Goal: Task Accomplishment & Management: Complete application form

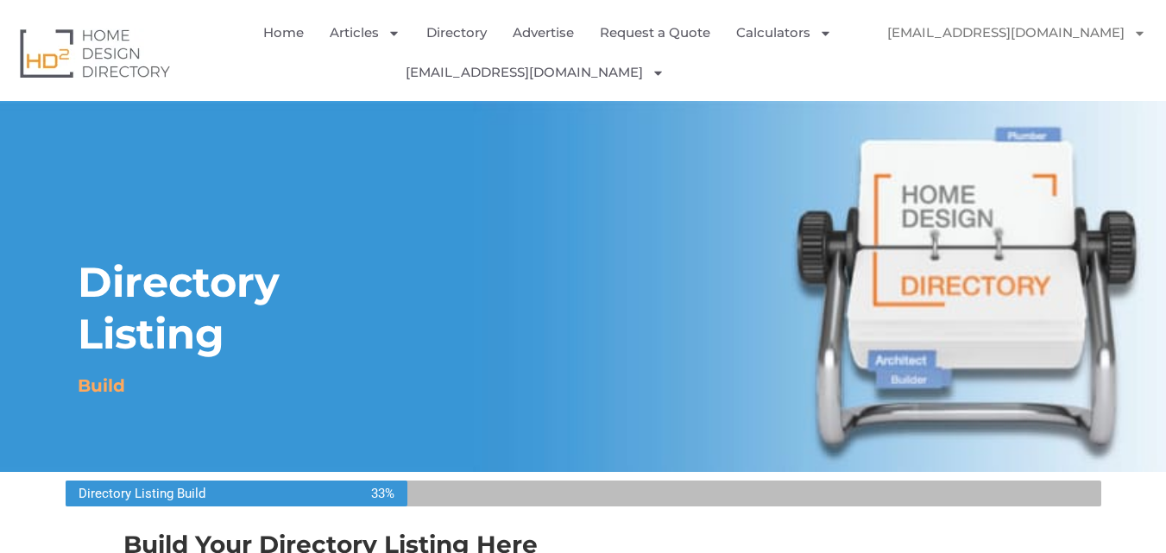
select select "Select Category"
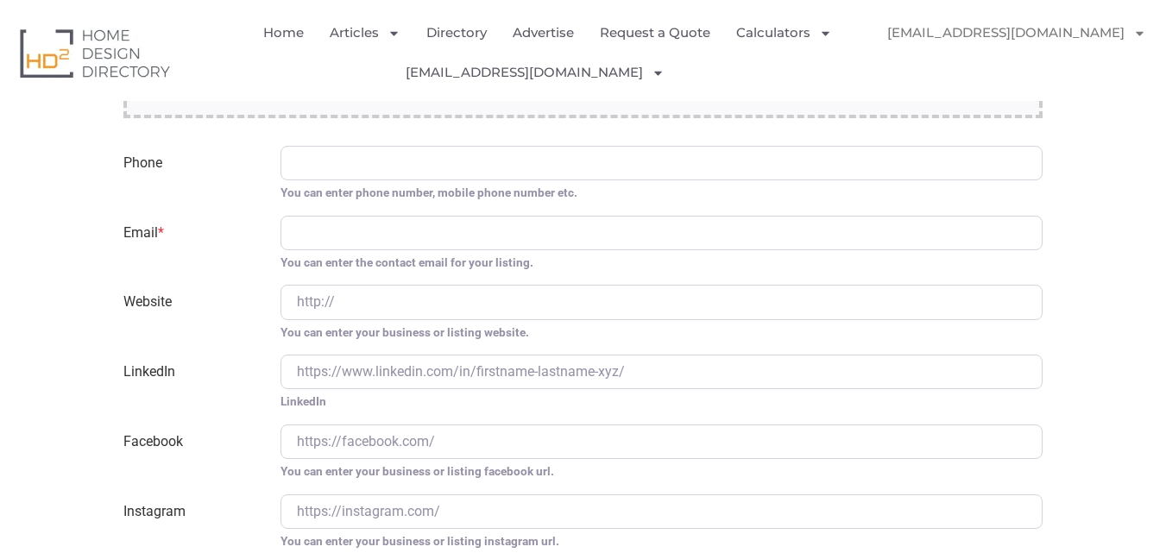
scroll to position [2948, 0]
click at [257, 181] on label "Phone" at bounding box center [191, 174] width 156 height 56
click at [280, 180] on input "Phone" at bounding box center [661, 163] width 762 height 35
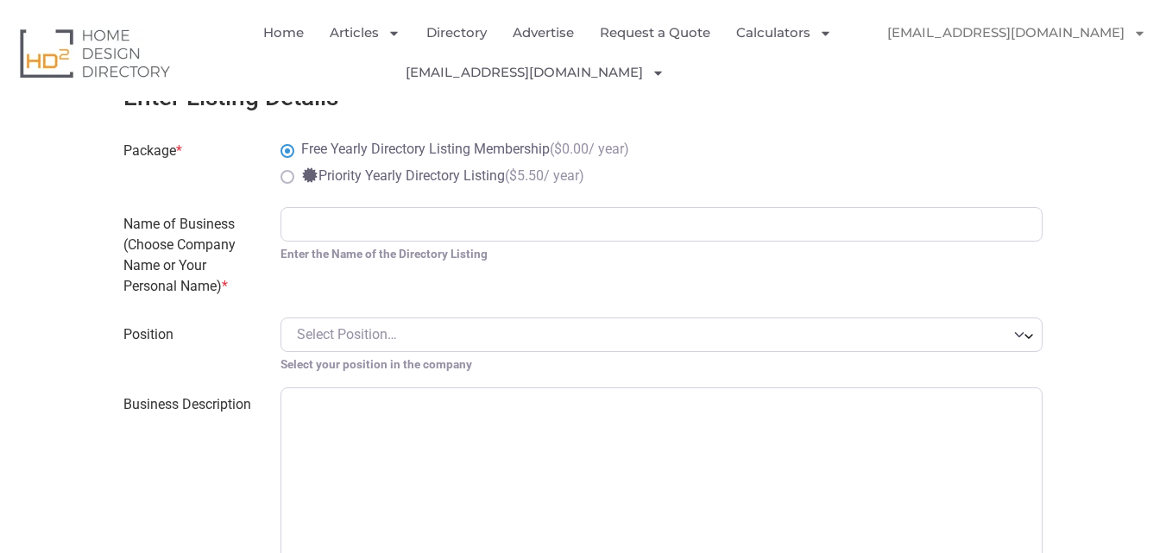
scroll to position [803, 0]
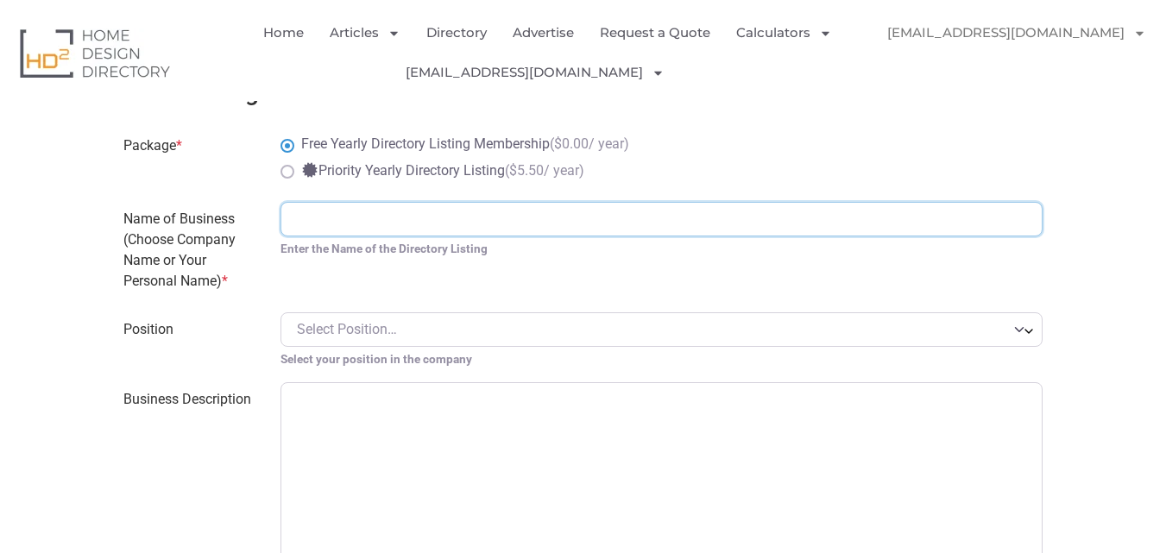
click at [378, 210] on input "Name of Business (Choose Company Name or Your Personal Name) *" at bounding box center [661, 219] width 762 height 35
click at [327, 223] on input "Led solutions" at bounding box center [661, 219] width 762 height 35
click at [400, 217] on input "Led Solutions" at bounding box center [661, 219] width 762 height 35
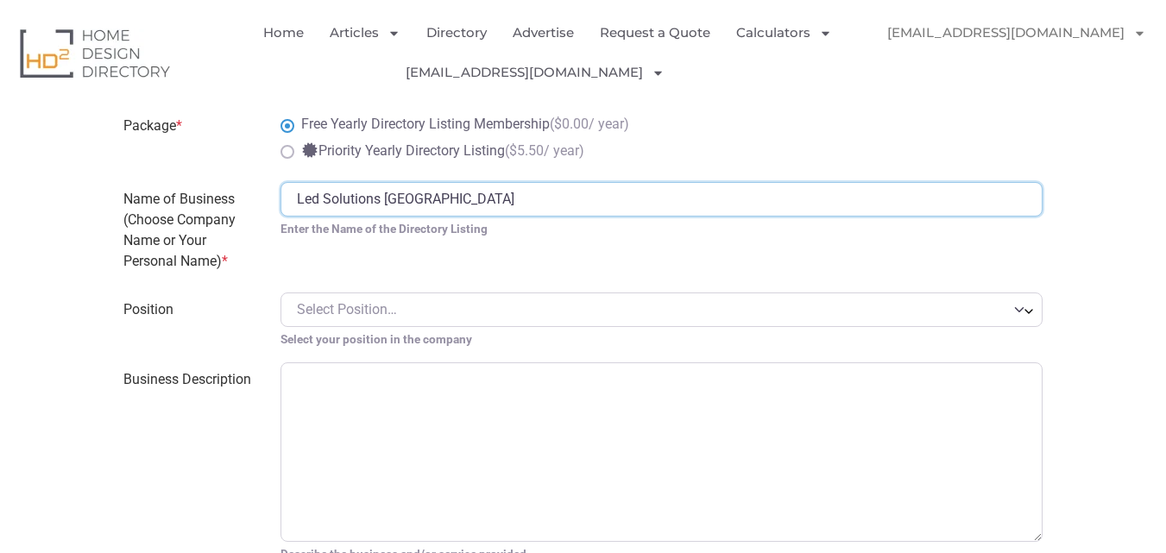
scroll to position [827, 0]
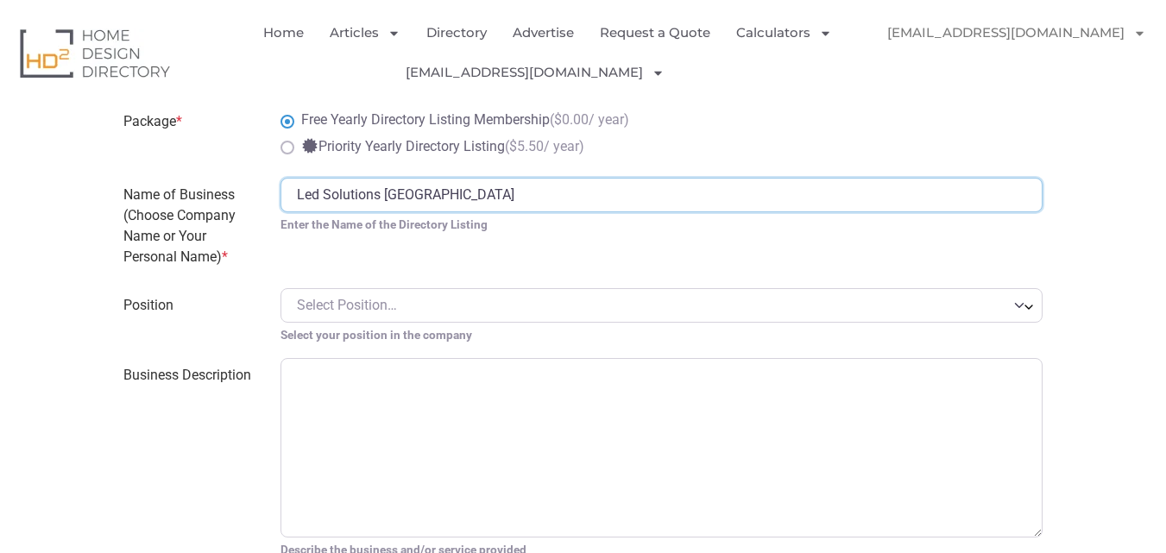
type input "Led Solutions [GEOGRAPHIC_DATA]"
click at [413, 305] on span "Select Position…" at bounding box center [652, 305] width 710 height 21
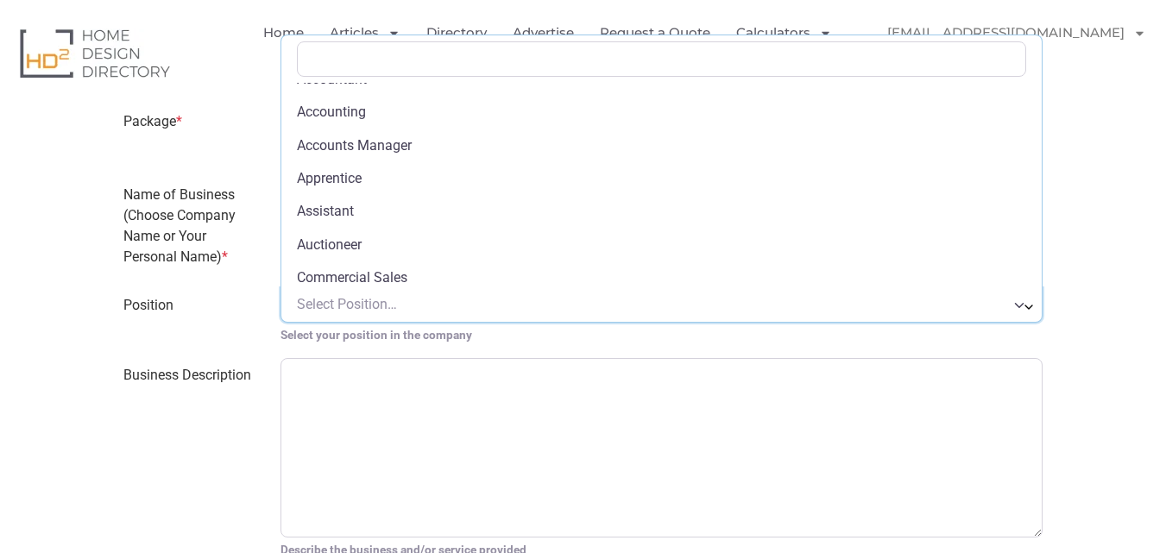
scroll to position [0, 0]
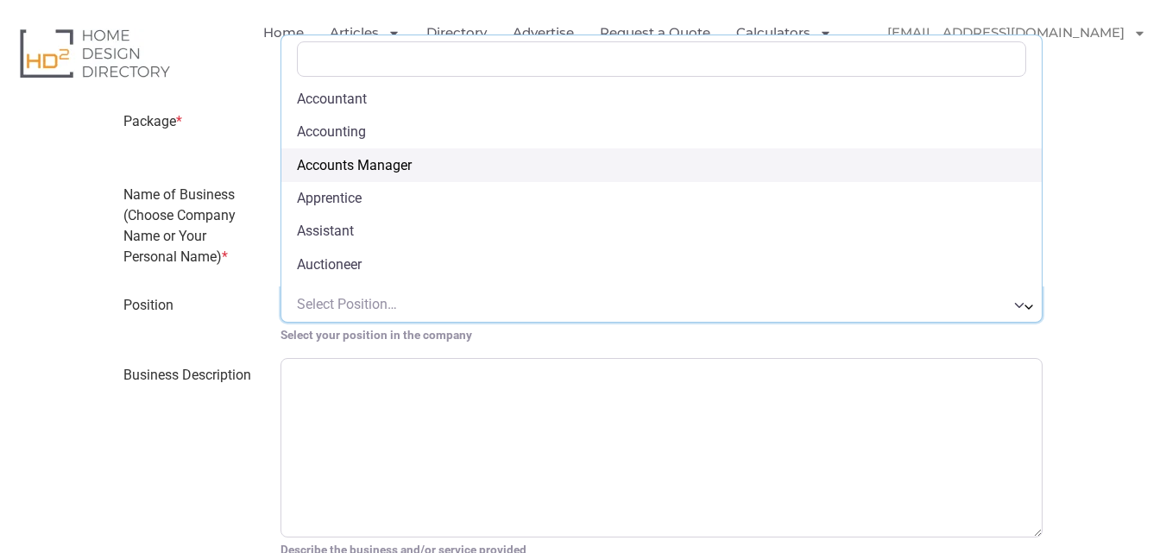
select select "Accounts Manager"
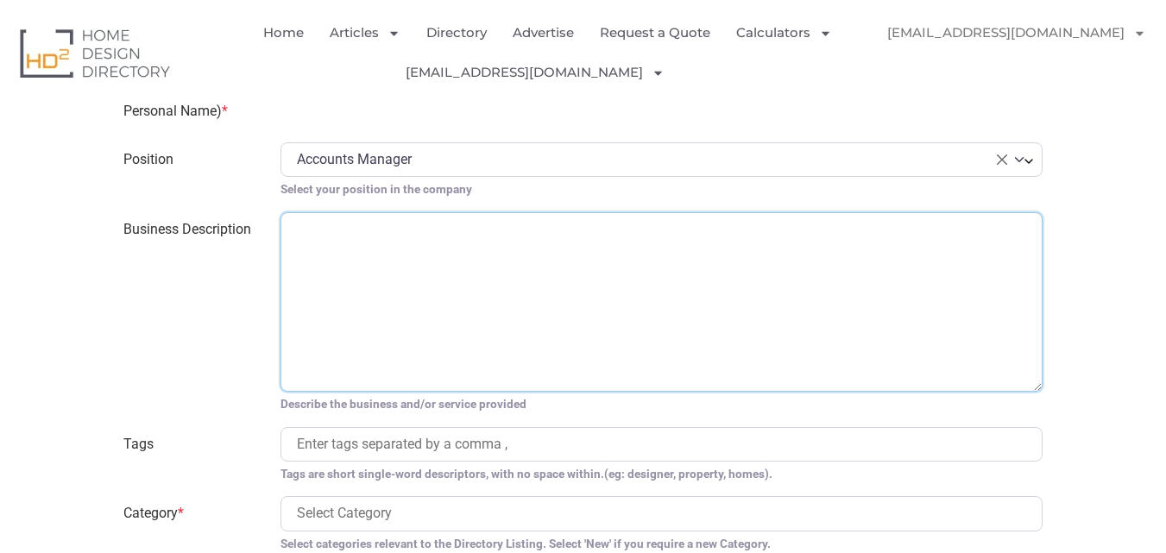
click at [381, 249] on textarea "Business Description" at bounding box center [661, 301] width 762 height 179
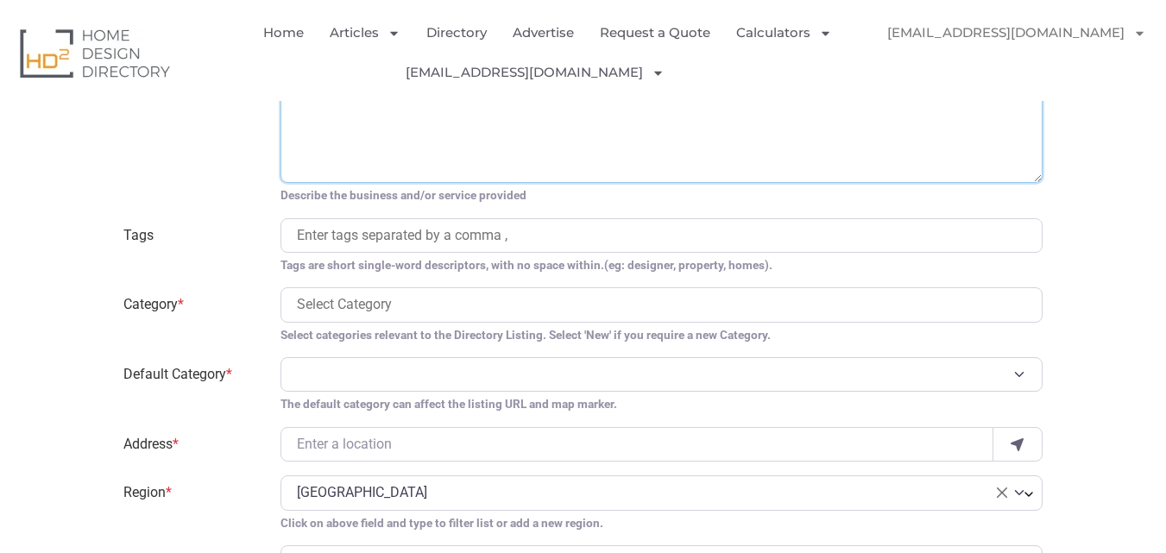
scroll to position [1183, 0]
click at [386, 236] on input "search" at bounding box center [661, 234] width 729 height 21
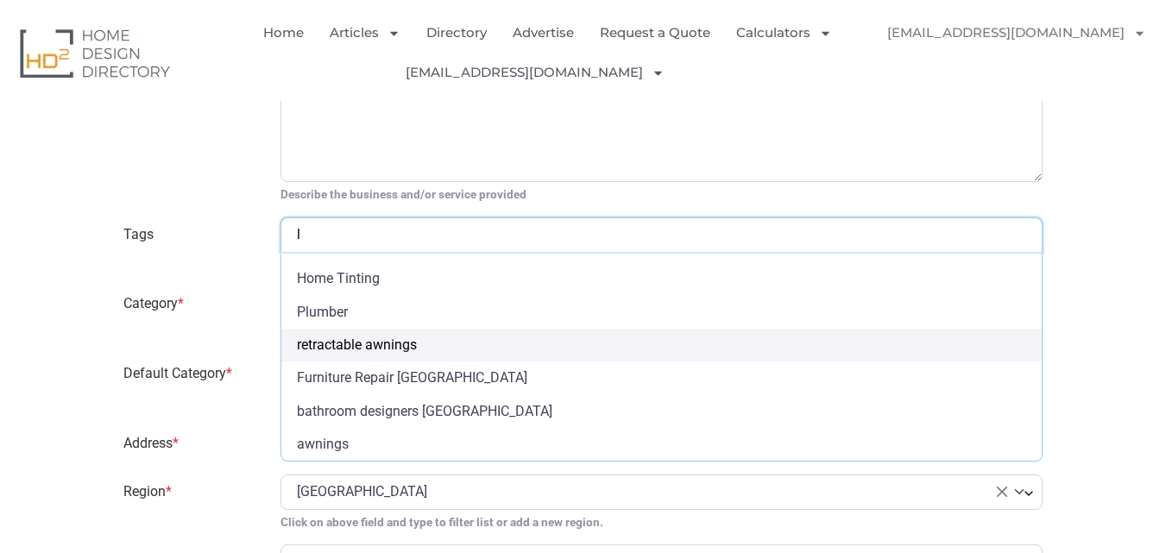
scroll to position [0, 0]
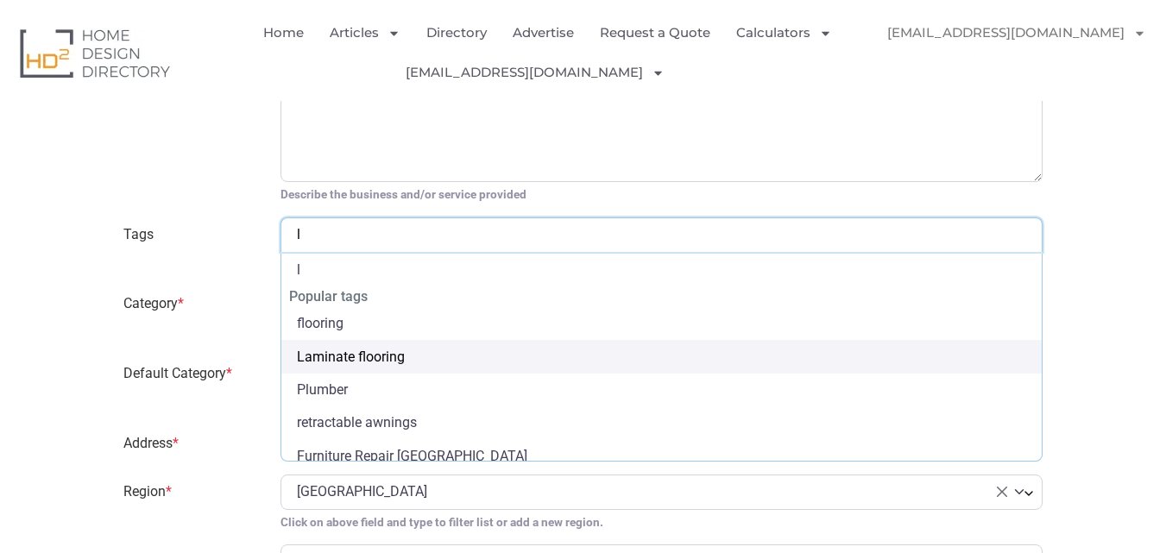
type input "li"
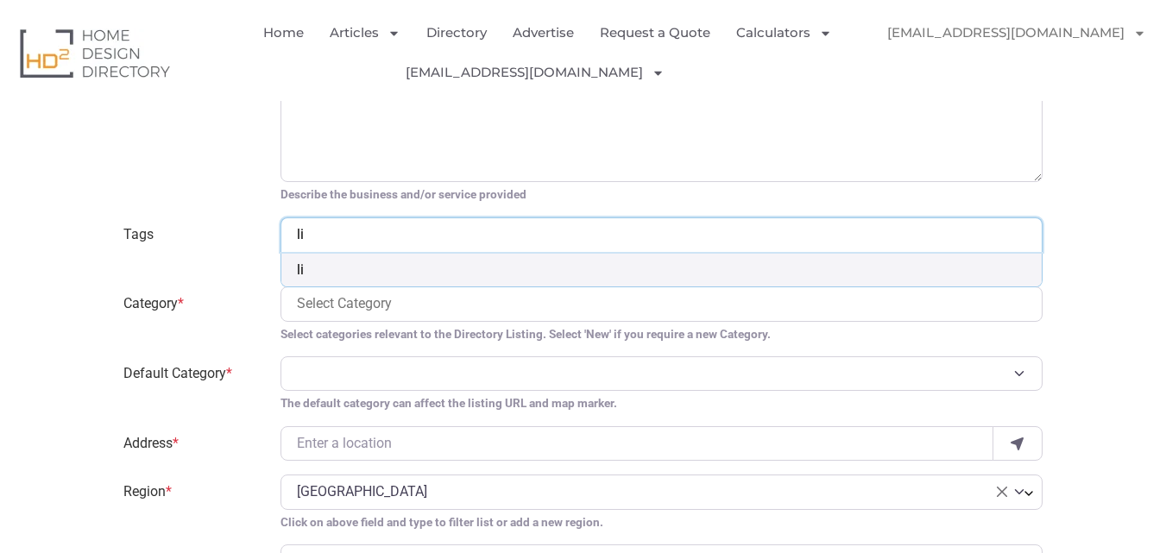
type input "l"
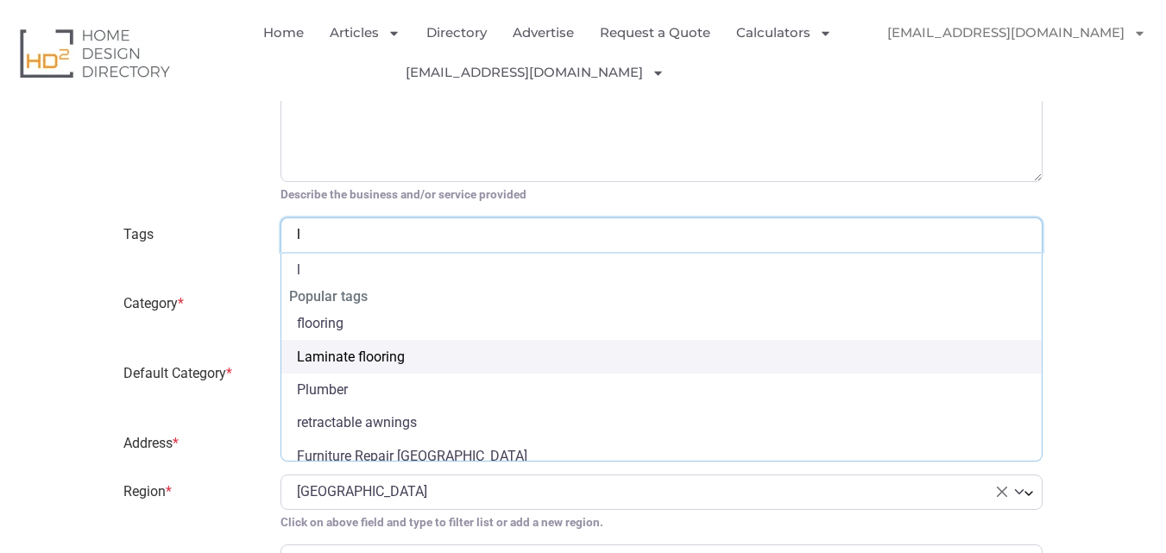
scroll to position [45, 0]
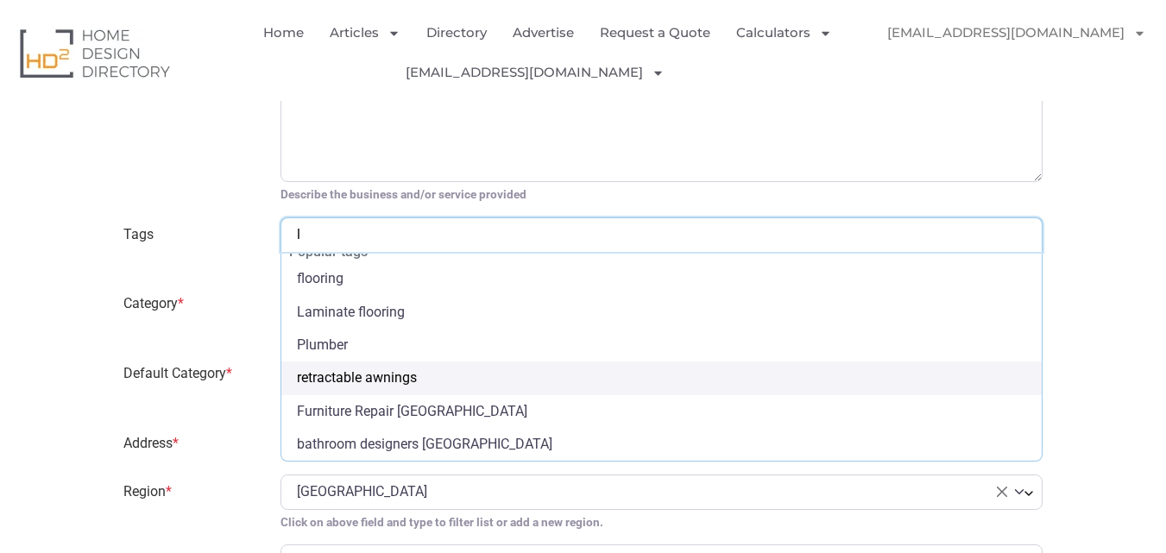
drag, startPoint x: 387, startPoint y: 355, endPoint x: 279, endPoint y: 388, distance: 113.8
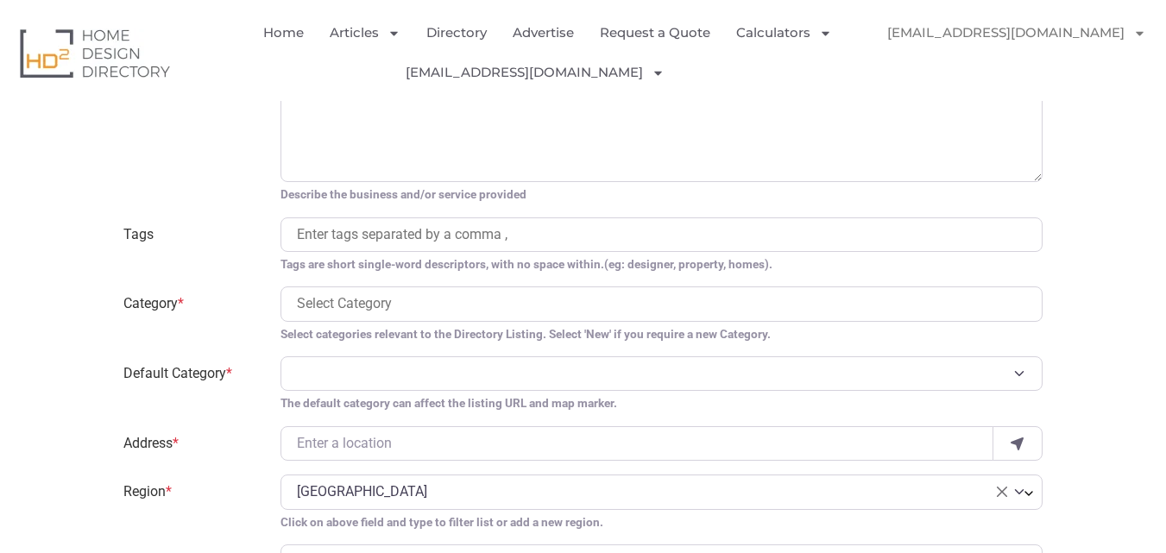
click at [266, 388] on label "Default Category *" at bounding box center [191, 384] width 156 height 56
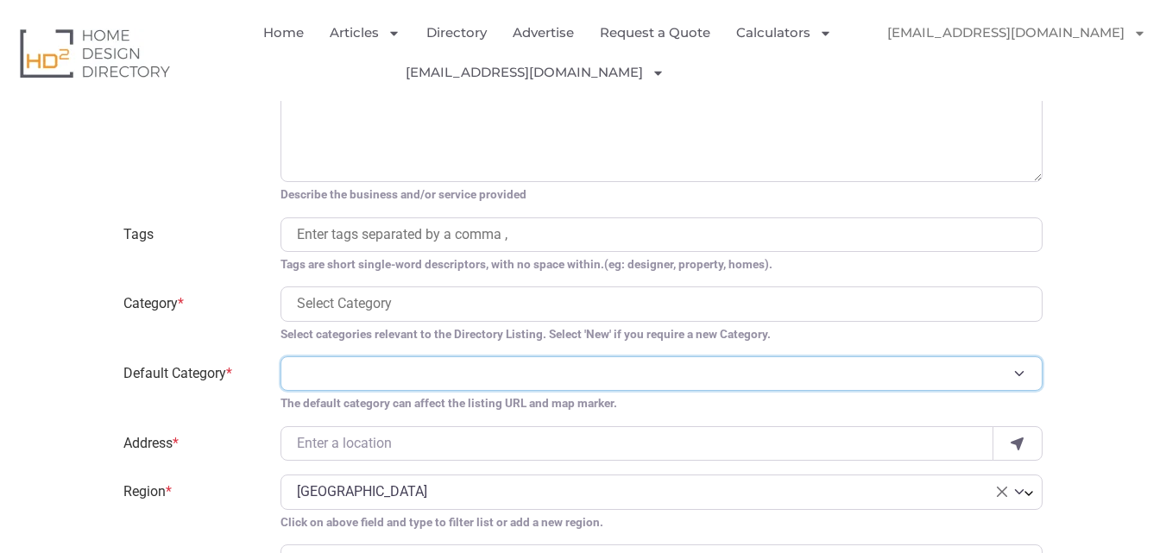
click at [280, 388] on select "Default Category *" at bounding box center [661, 373] width 762 height 35
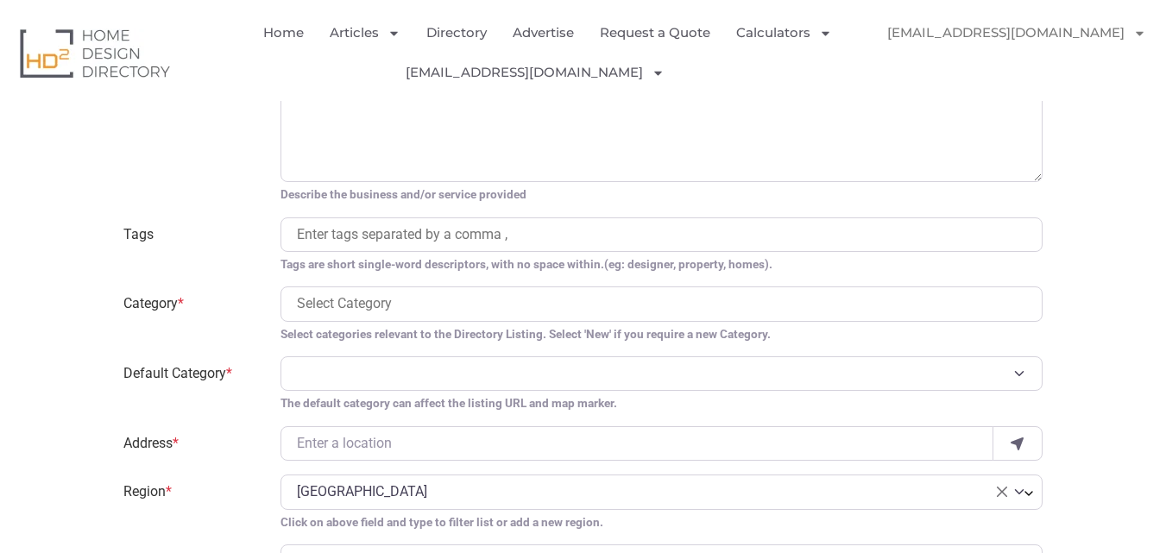
click at [355, 311] on input "search" at bounding box center [661, 303] width 729 height 21
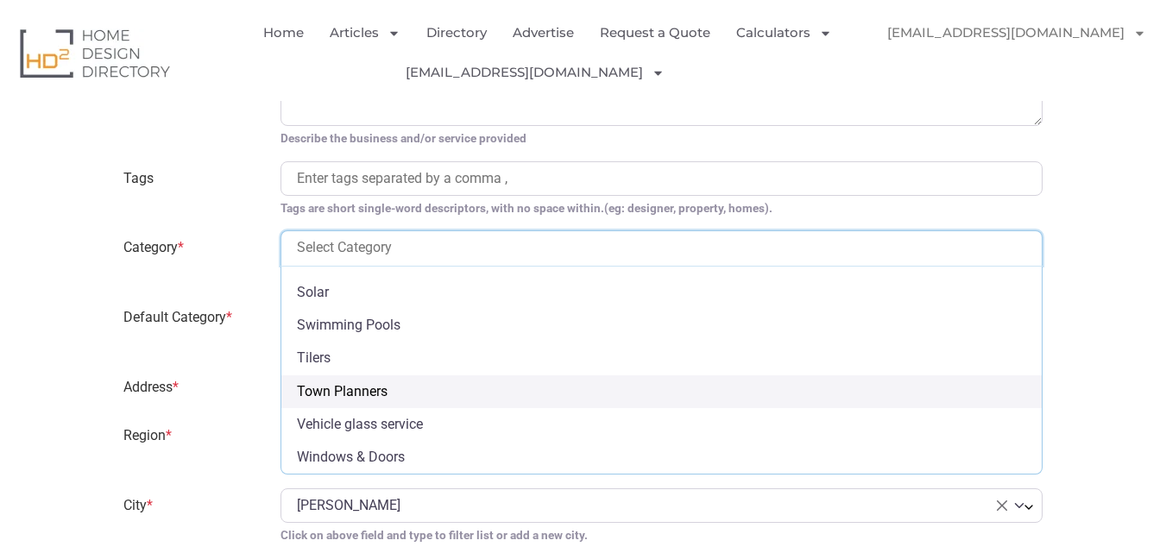
scroll to position [1300, 0]
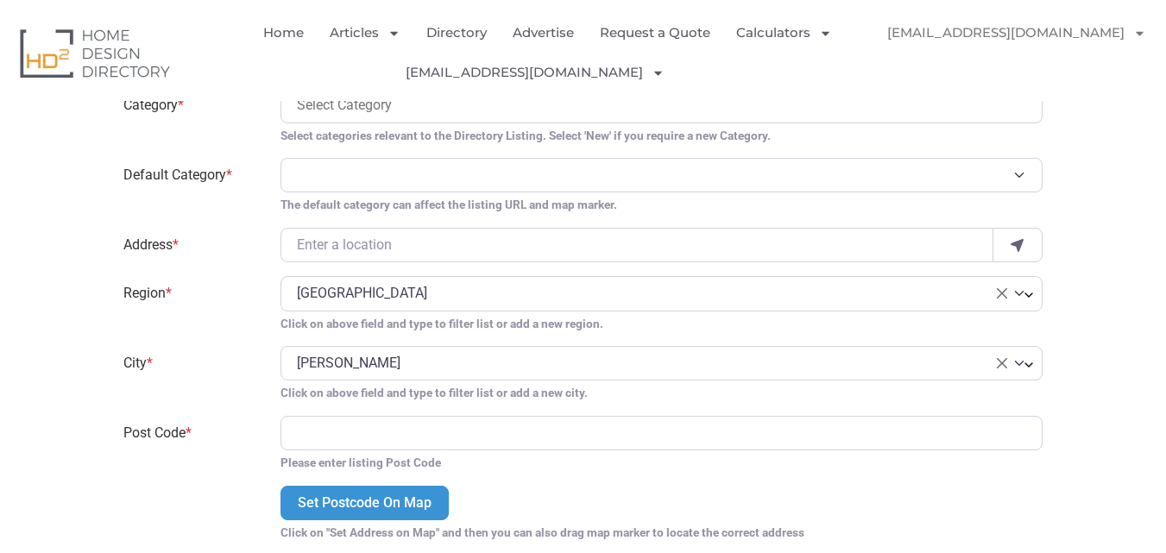
scroll to position [1388, 0]
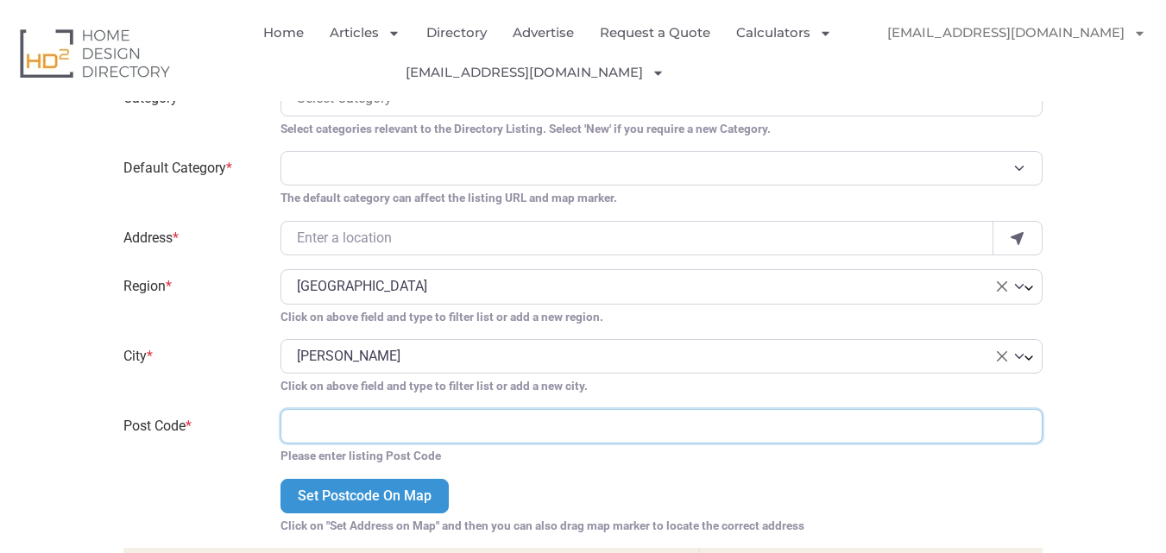
click at [334, 427] on input "Post Code *" at bounding box center [661, 426] width 762 height 35
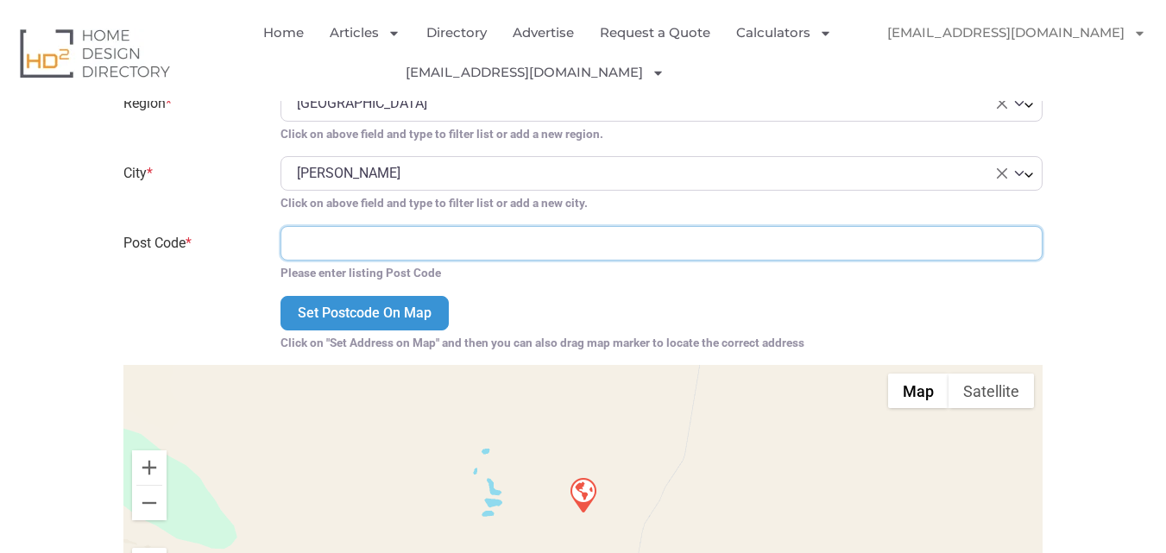
scroll to position [1585, 0]
